Goal: Register for event/course

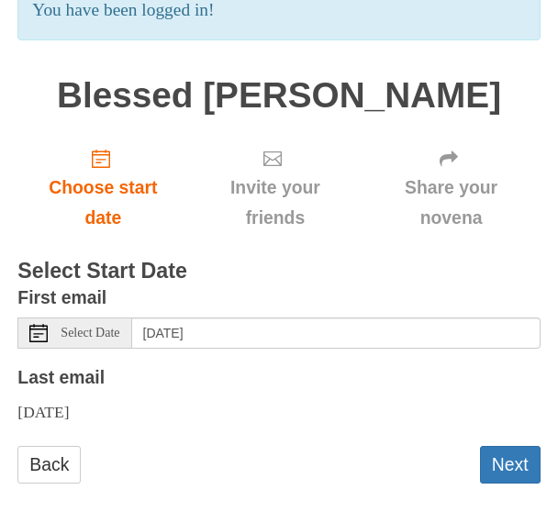
scroll to position [224, 0]
click at [93, 225] on span "Choose start date" at bounding box center [103, 203] width 134 height 61
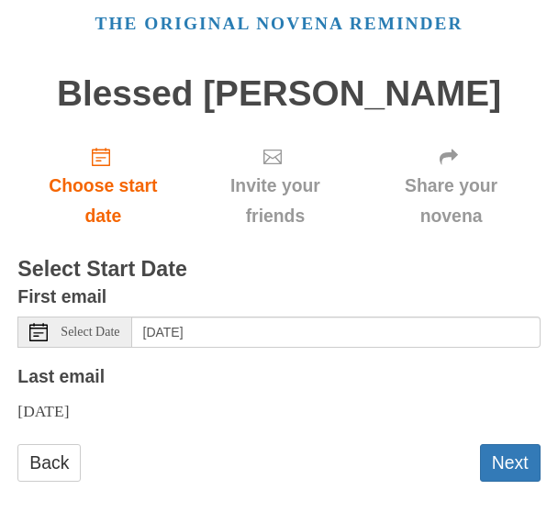
scroll to position [138, 0]
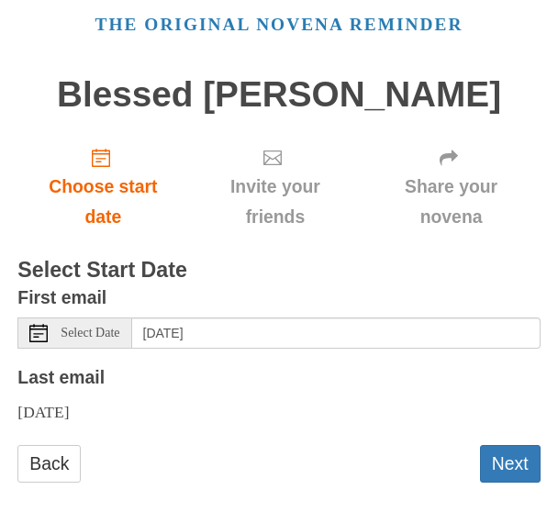
click at [37, 343] on icon at bounding box center [38, 333] width 18 height 18
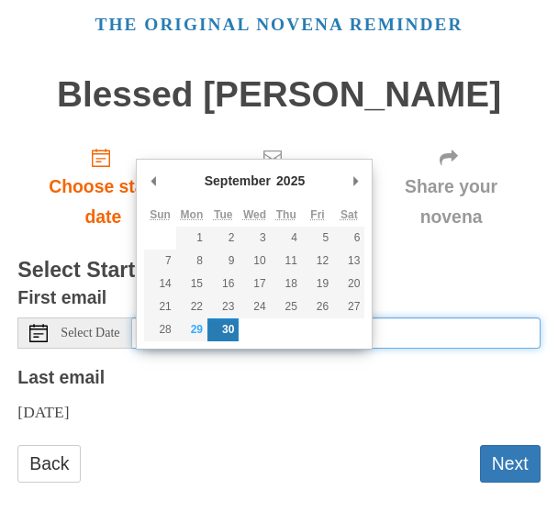
type input "[DATE]"
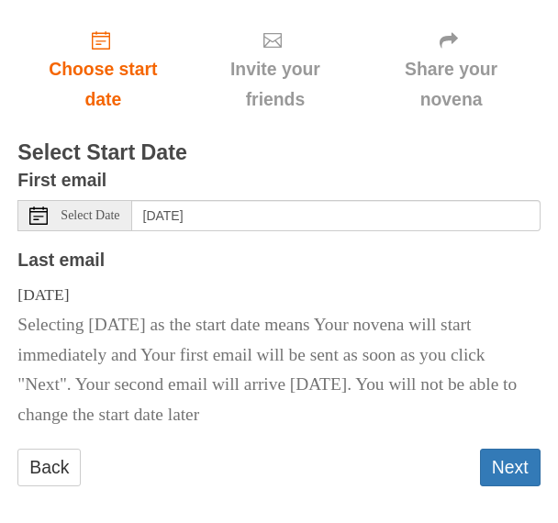
scroll to position [255, 0]
click at [512, 487] on button "Next" at bounding box center [510, 468] width 61 height 38
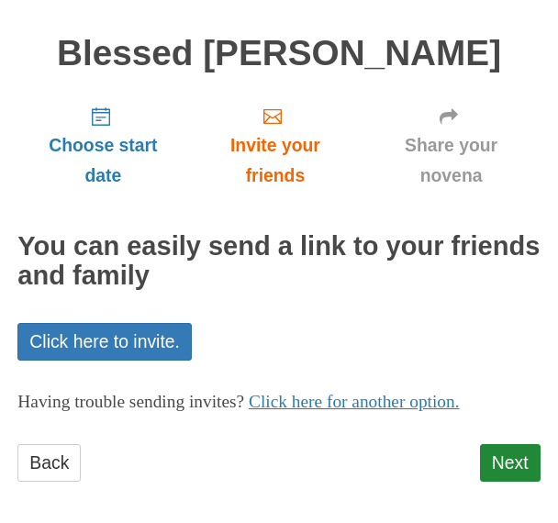
scroll to position [178, 0]
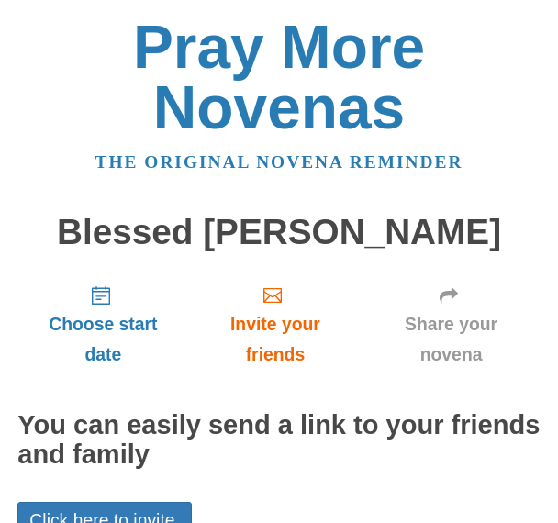
scroll to position [220, 0]
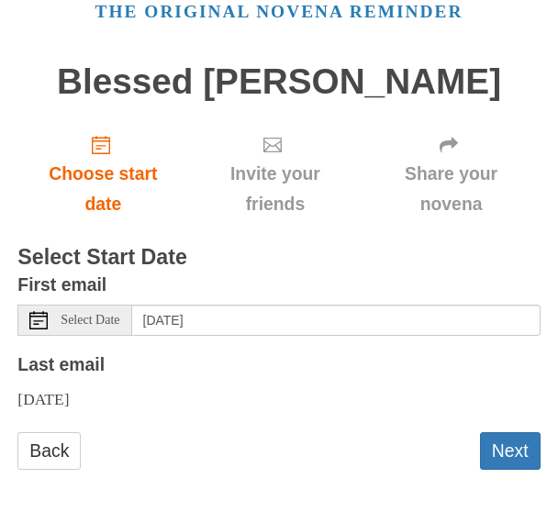
scroll to position [180, 0]
